Goal: Task Accomplishment & Management: Complete application form

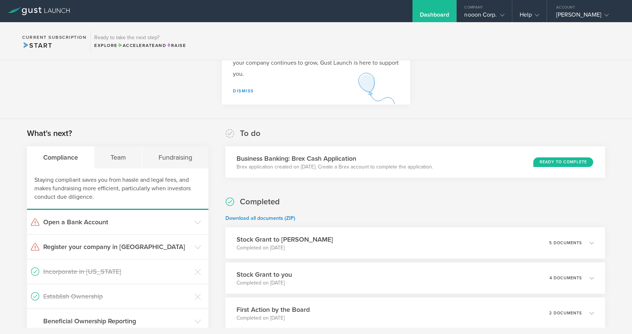
scroll to position [58, 0]
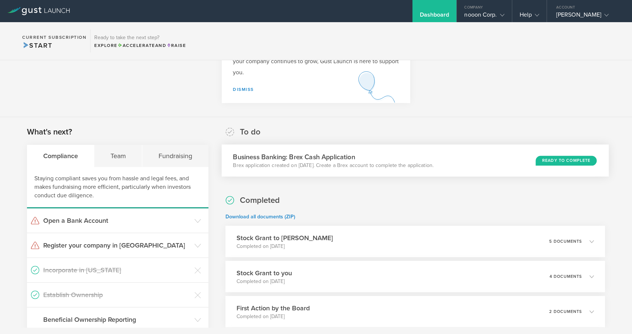
click at [384, 152] on h3 "Business Banking: Brex Cash Application" at bounding box center [333, 157] width 201 height 10
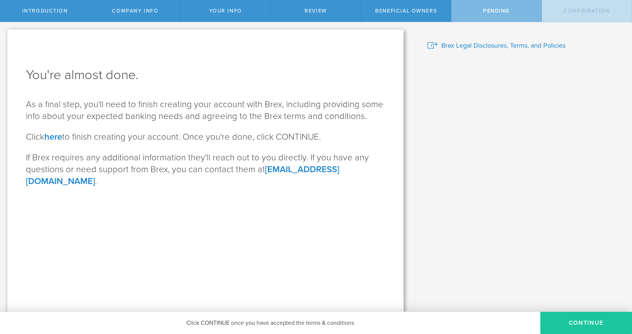
click at [570, 316] on button "CONTINUE" at bounding box center [587, 323] width 92 height 22
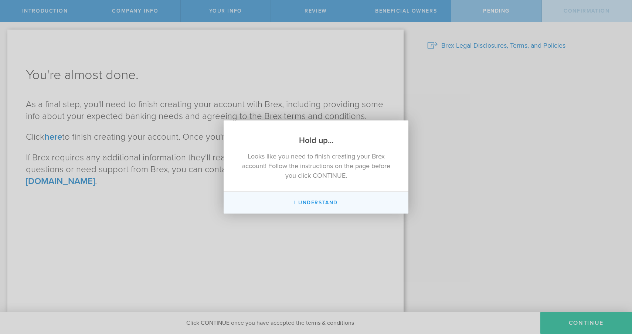
click at [340, 203] on button "I Understand" at bounding box center [316, 203] width 185 height 22
